Goal: Task Accomplishment & Management: Complete application form

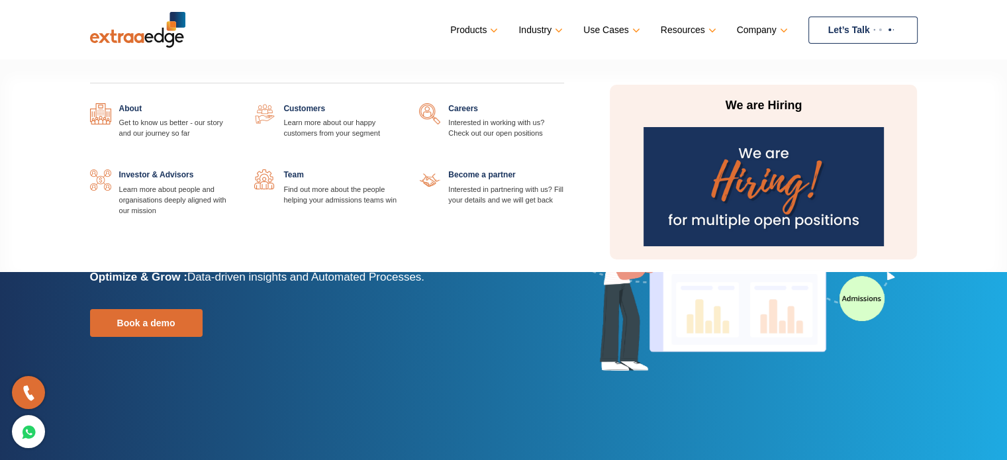
click at [564, 103] on link at bounding box center [564, 103] width 0 height 0
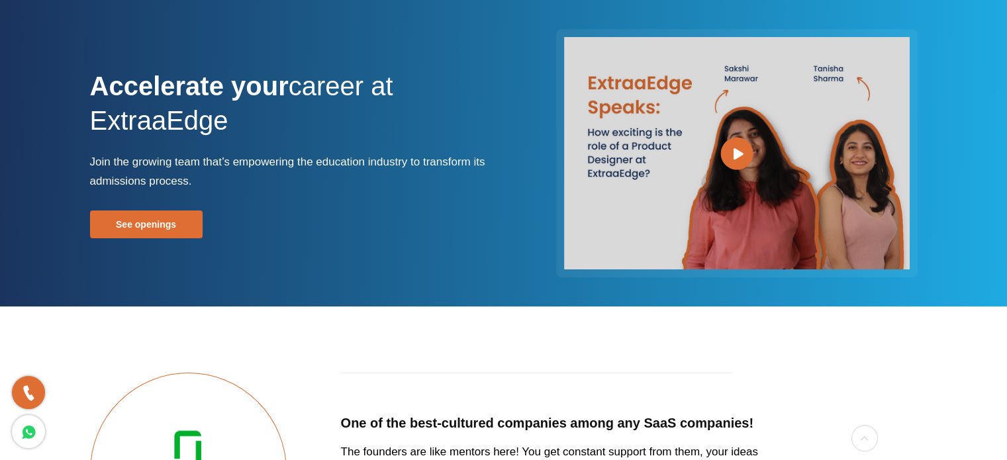
scroll to position [40, 0]
click at [133, 224] on link "See openings" at bounding box center [146, 224] width 113 height 28
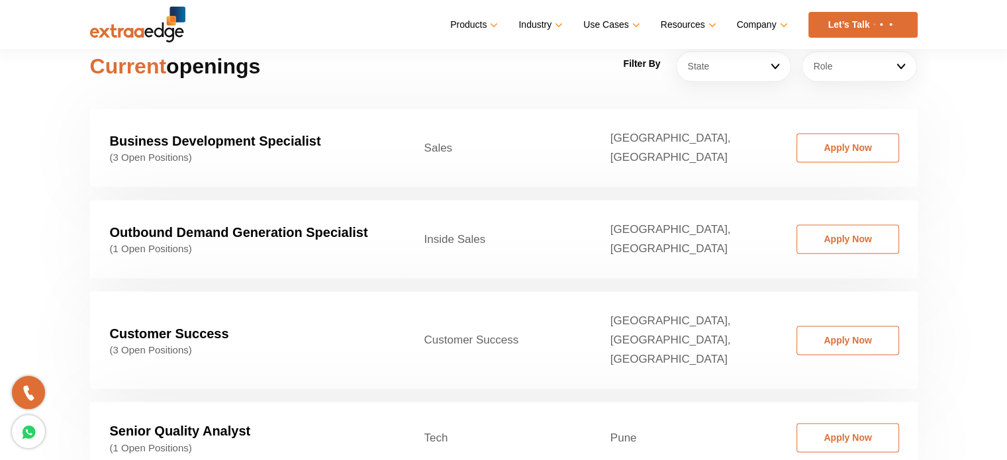
scroll to position [2069, 0]
click at [203, 108] on td "Business Development Specialist (3 Open Positions)" at bounding box center [247, 147] width 314 height 78
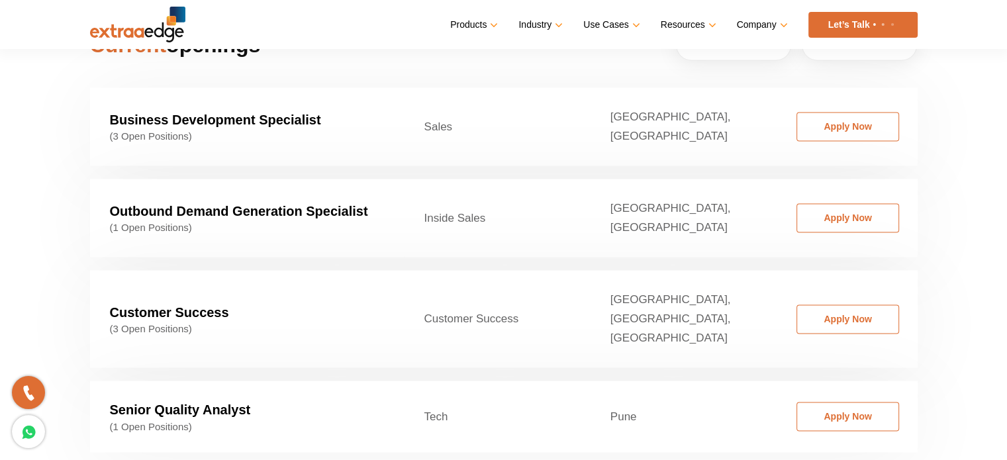
scroll to position [2090, 0]
click at [238, 112] on strong "Business Development Specialist" at bounding box center [215, 119] width 211 height 15
click at [210, 112] on strong "Business Development Specialist" at bounding box center [215, 119] width 211 height 15
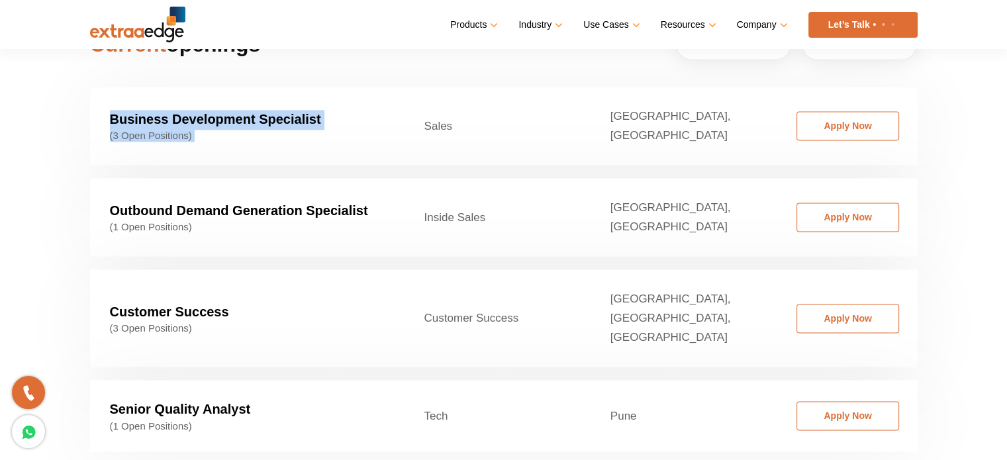
drag, startPoint x: 210, startPoint y: 101, endPoint x: 162, endPoint y: 114, distance: 49.9
click at [162, 114] on td "Business Development Specialist (3 Open Positions)" at bounding box center [247, 126] width 314 height 78
click at [162, 130] on span "(3 Open Positions)" at bounding box center [247, 136] width 275 height 12
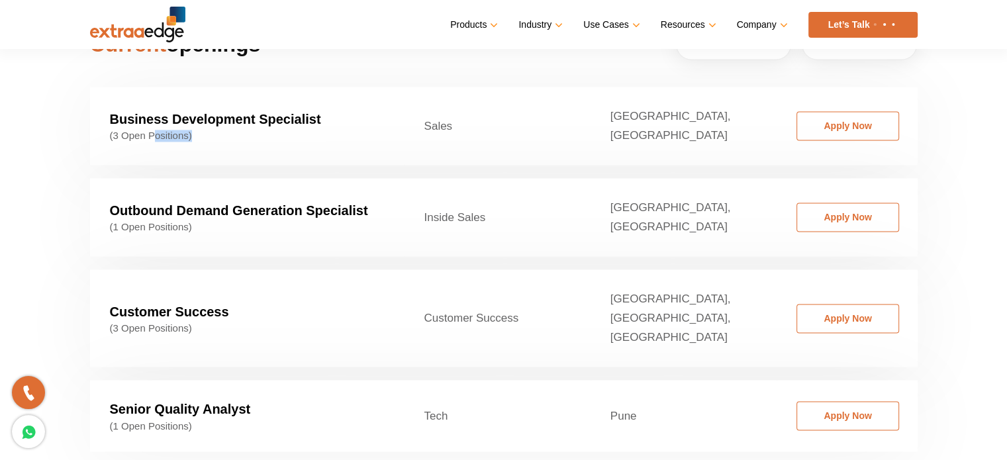
click at [162, 130] on span "(3 Open Positions)" at bounding box center [247, 136] width 275 height 12
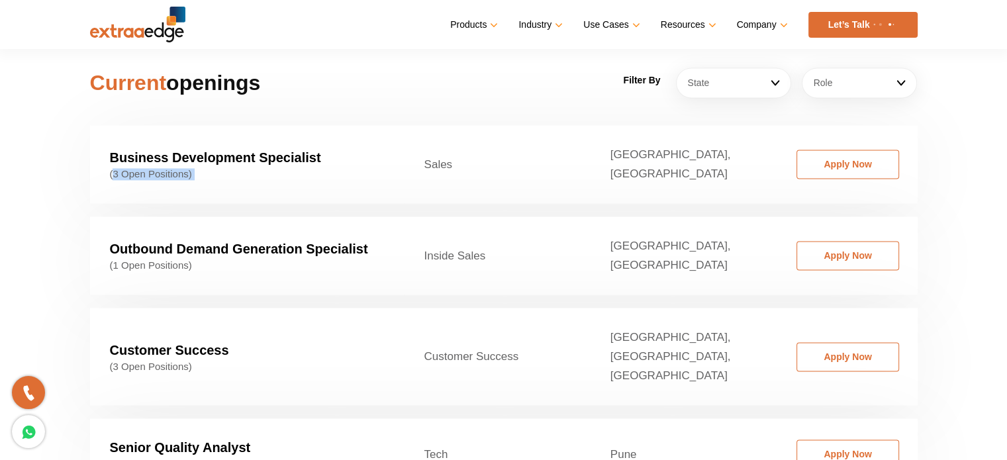
scroll to position [2050, 0]
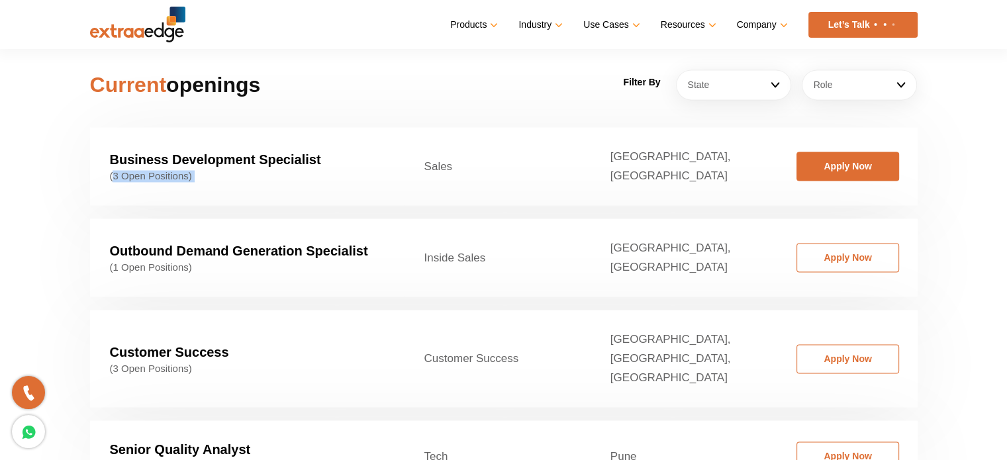
click at [844, 152] on link "Apply Now" at bounding box center [847, 166] width 103 height 29
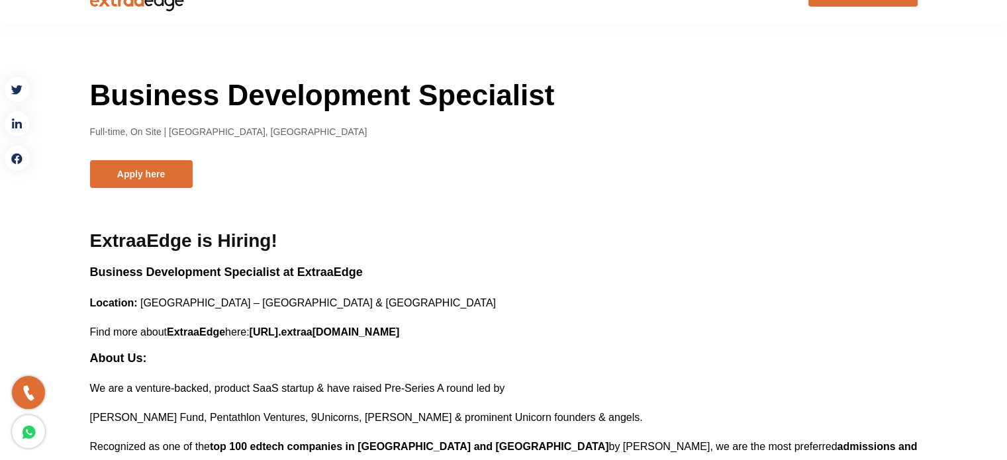
scroll to position [34, 0]
